Goal: Task Accomplishment & Management: Manage account settings

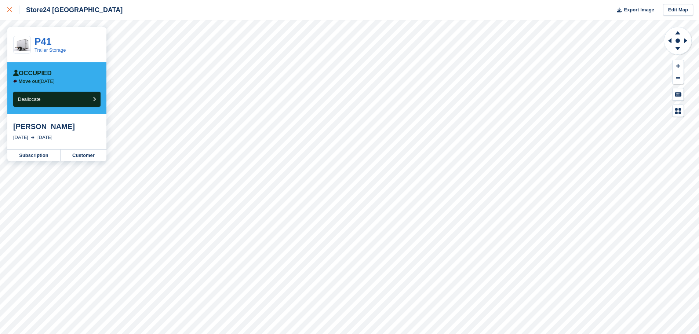
click at [11, 10] on icon at bounding box center [9, 9] width 4 height 4
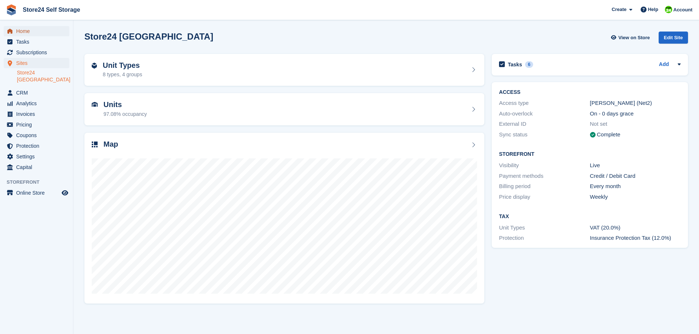
click at [28, 31] on span "Home" at bounding box center [38, 31] width 44 height 10
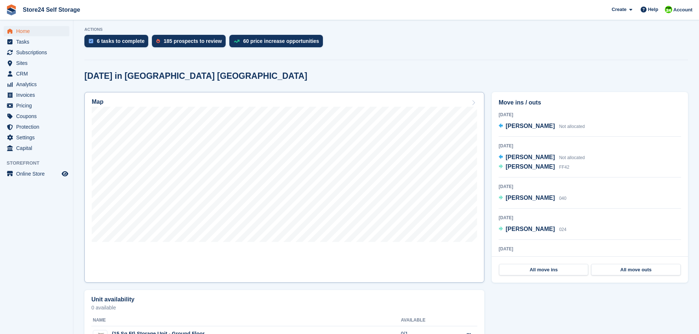
scroll to position [183, 0]
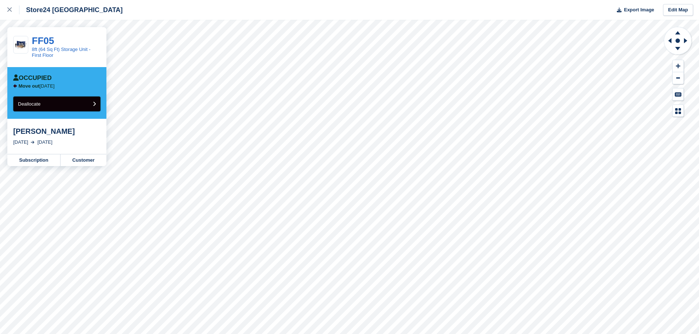
click at [29, 103] on span "Deallocate" at bounding box center [29, 104] width 22 height 6
